Goal: Find specific page/section: Find specific page/section

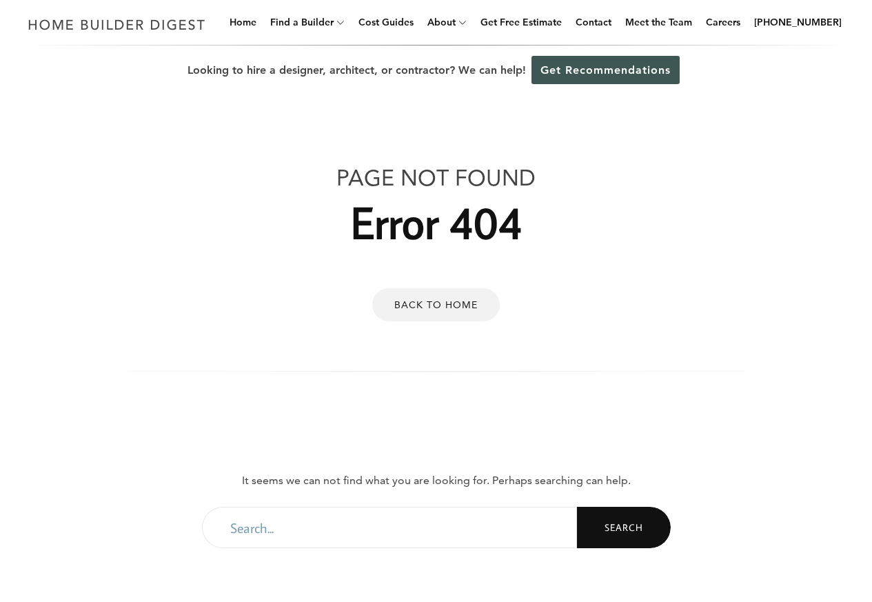
type input "lpruiett"
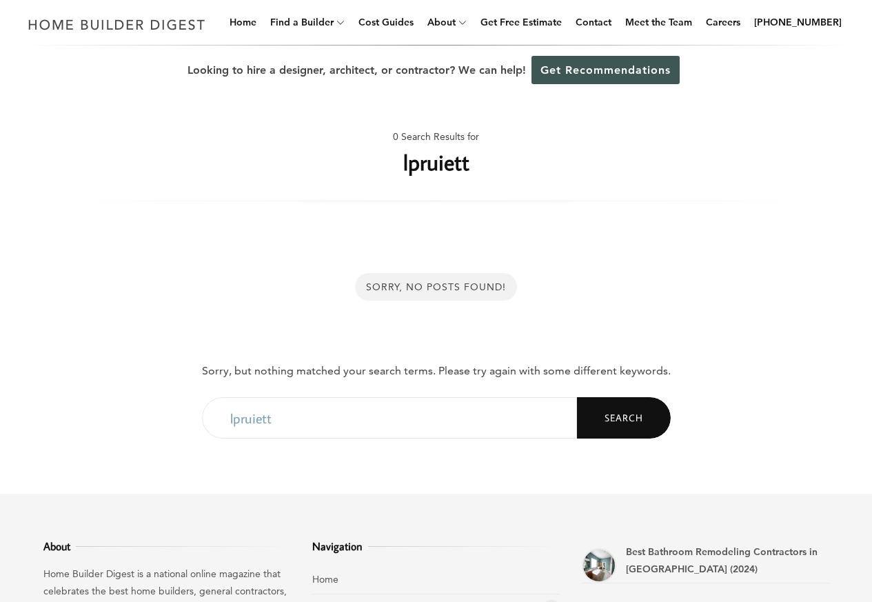
type input "lpruett"
